Goal: Browse casually

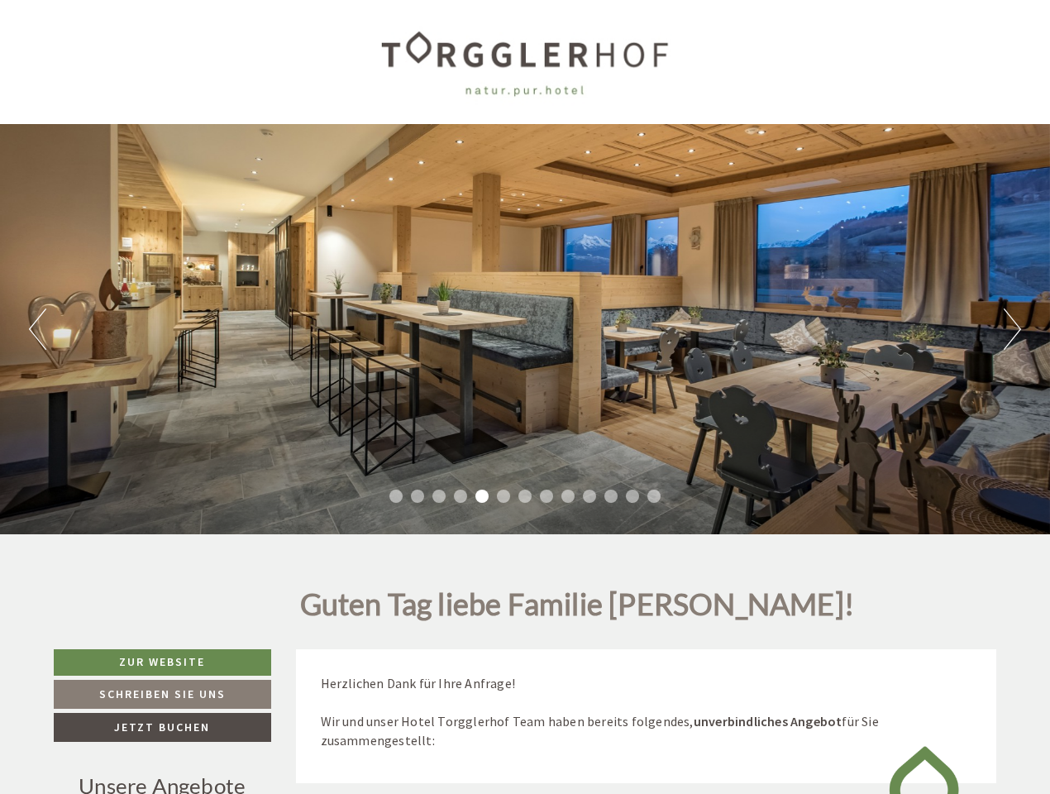
click at [525, 397] on div "Previous Next 1 2 3 4 5 6 7 8 9 10 11 12 13" at bounding box center [525, 329] width 1050 height 410
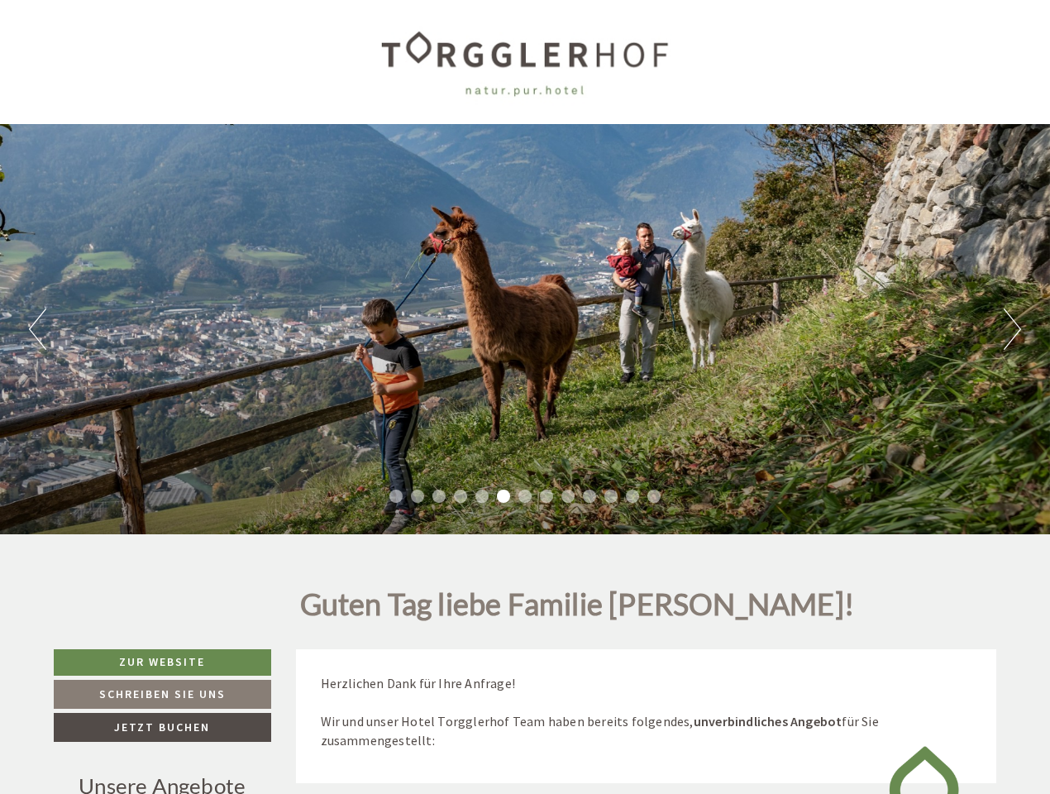
click at [37, 329] on button "Previous" at bounding box center [37, 328] width 17 height 41
click at [525, 329] on div "Previous Next 1 2 3 4 5 6 7 8 9 10 11 12 13" at bounding box center [525, 329] width 1050 height 410
click at [1012, 329] on button "Next" at bounding box center [1012, 328] width 17 height 41
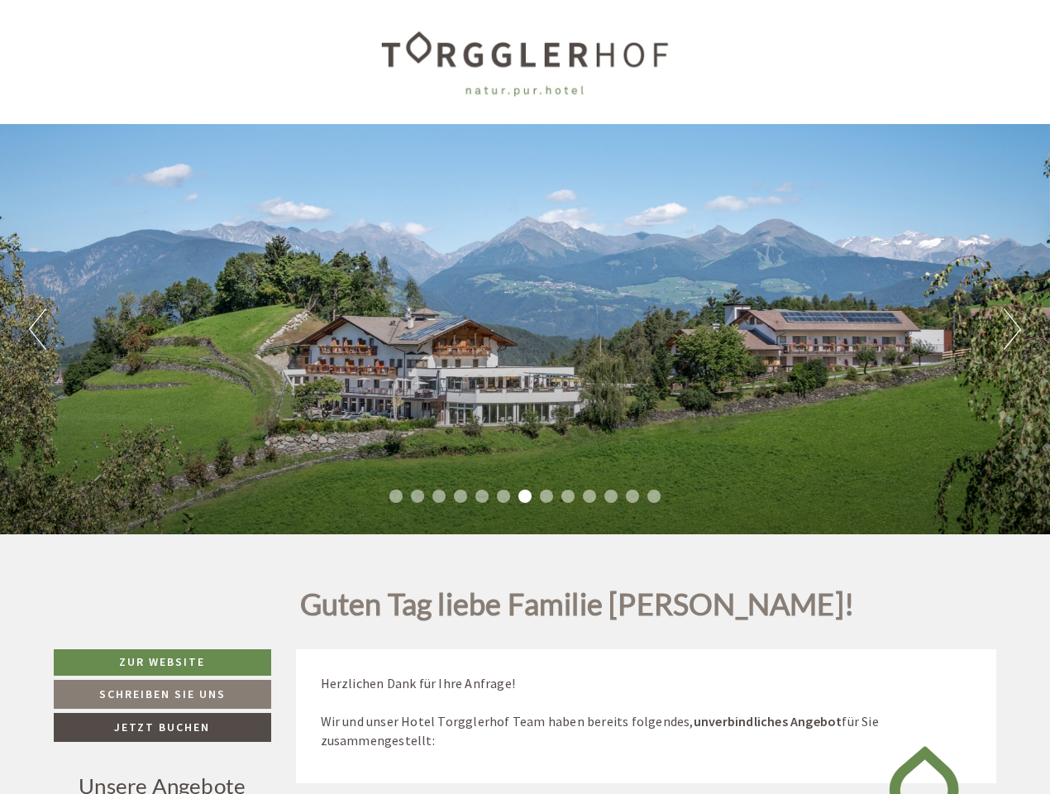
click at [396, 496] on li "1" at bounding box center [395, 496] width 13 height 13
click at [418, 496] on li "2" at bounding box center [417, 496] width 13 height 13
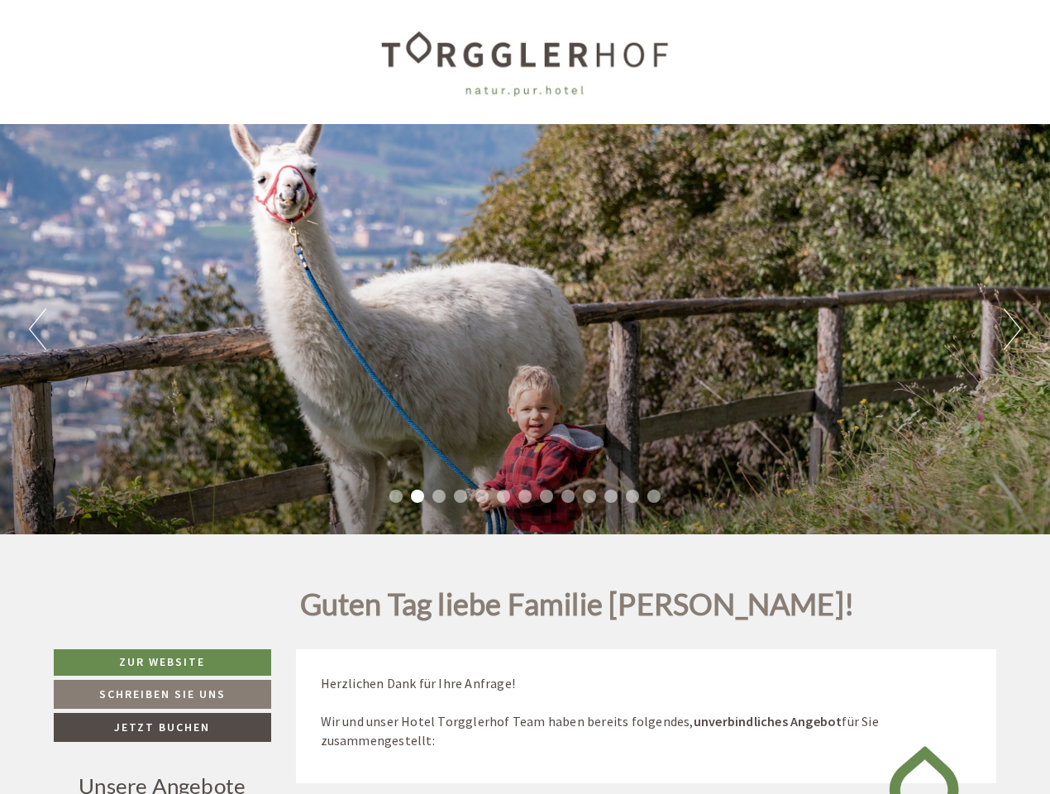
click at [439, 496] on li "3" at bounding box center [438, 496] width 13 height 13
click at [461, 496] on li "4" at bounding box center [460, 496] width 13 height 13
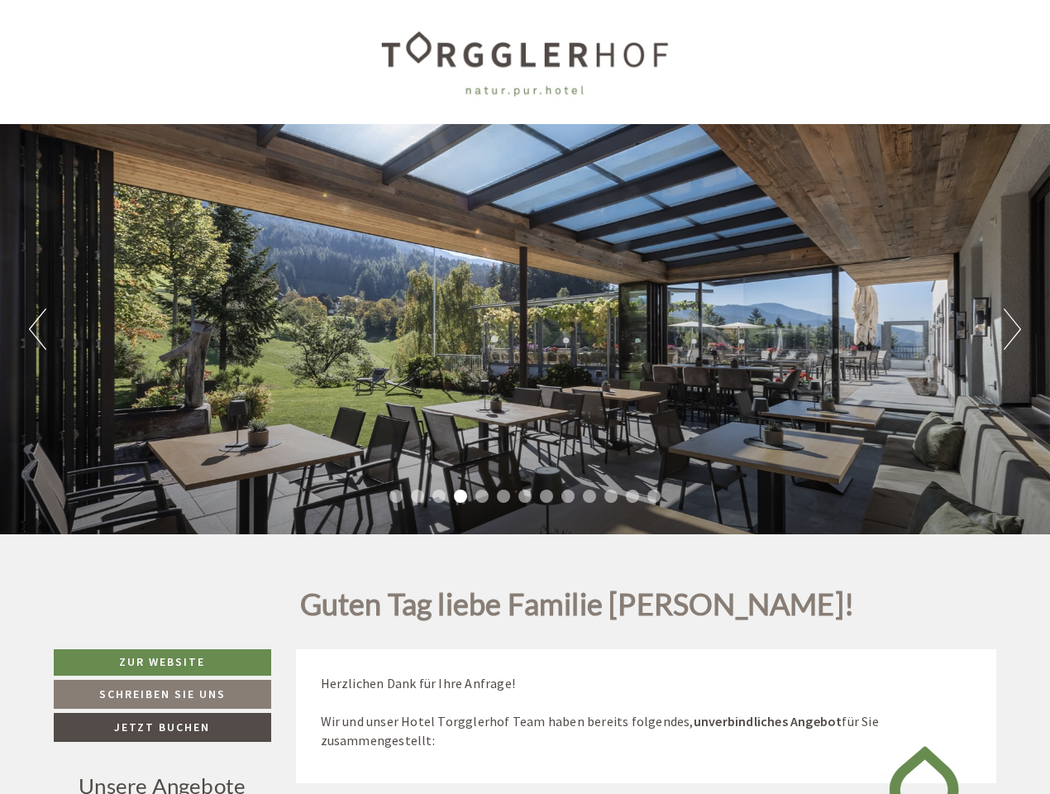
click at [482, 496] on li "5" at bounding box center [481, 496] width 13 height 13
click at [504, 496] on li "6" at bounding box center [503, 496] width 13 height 13
